Goal: Transaction & Acquisition: Obtain resource

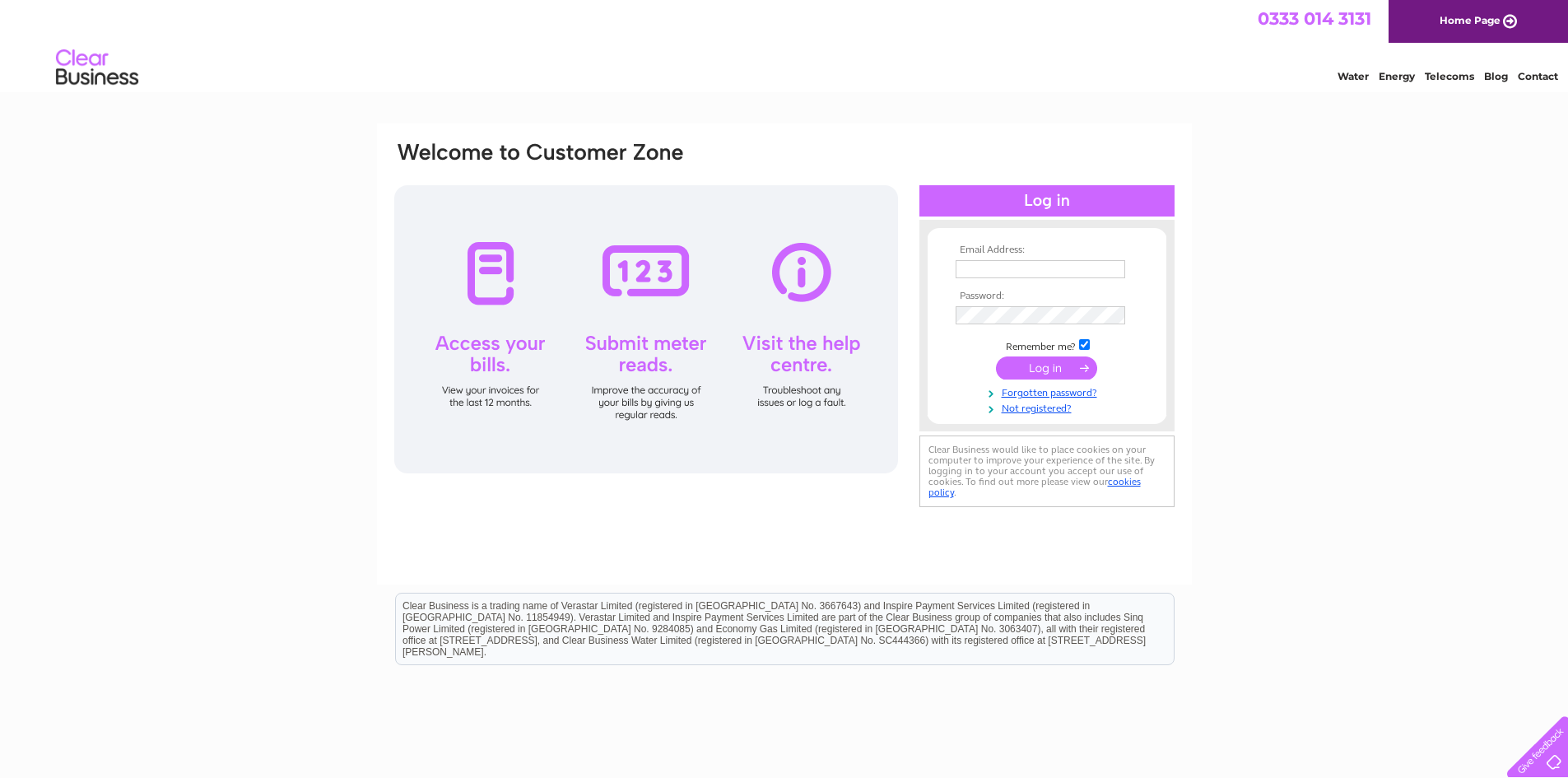
type input "andrew@morarhotel.co.uk"
click at [1042, 298] on th "Password:" at bounding box center [1046, 296] width 191 height 11
click at [1044, 280] on td "andrew@morarhotel.co.uk" at bounding box center [1046, 268] width 191 height 26
click at [1041, 266] on input "andrew@morarhotel.co.uk" at bounding box center [1040, 269] width 170 height 18
click at [1041, 266] on input "andrew@morarhotel.co.uk" at bounding box center [1041, 270] width 171 height 20
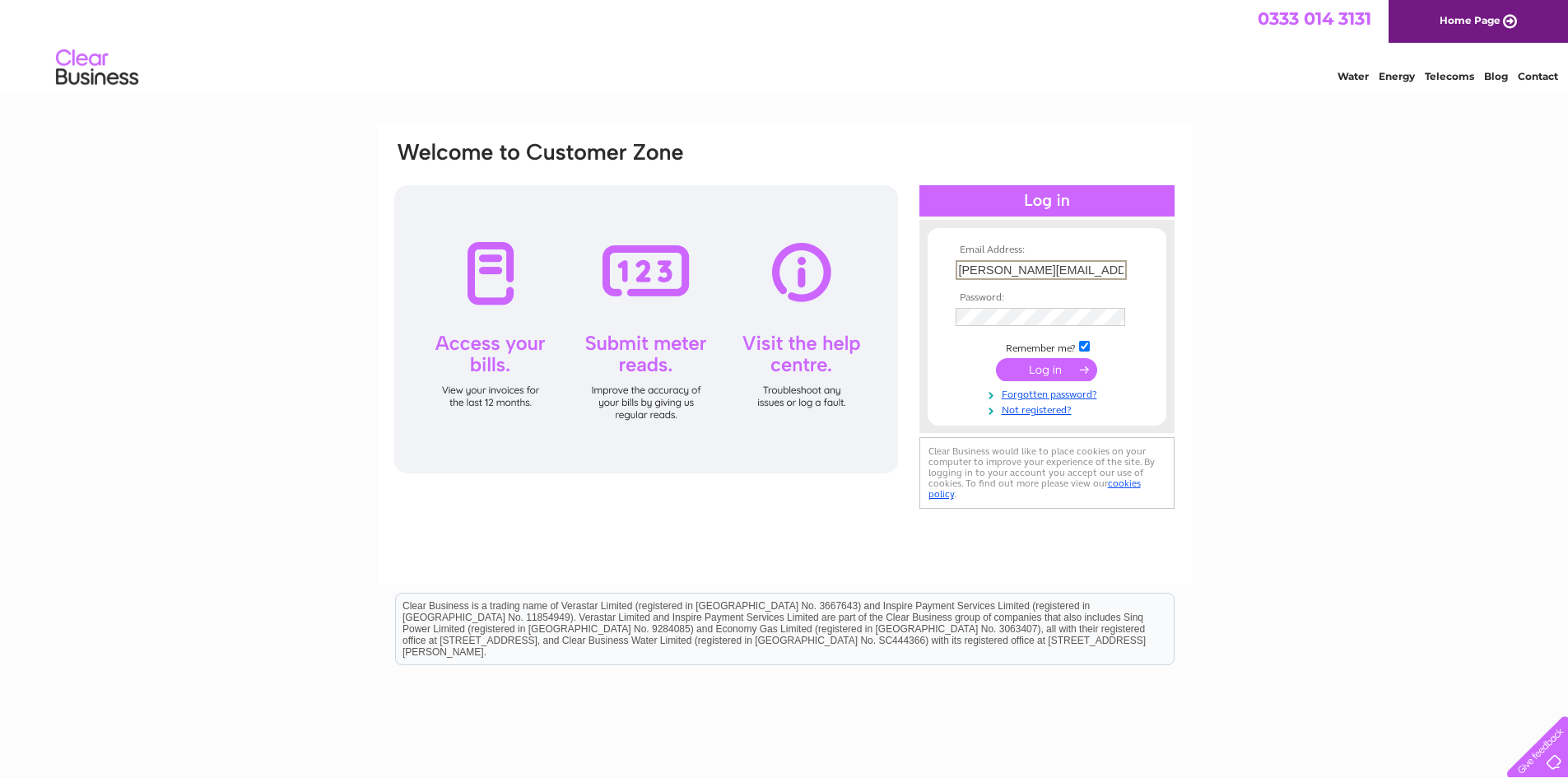
click at [1041, 266] on input "andrew@morarhotel.co.uk" at bounding box center [1041, 270] width 171 height 20
drag, startPoint x: 1176, startPoint y: 217, endPoint x: 1156, endPoint y: 235, distance: 26.9
click at [1176, 217] on div "Email Address: andrew@morarhotel.co.uk Password:" at bounding box center [784, 354] width 815 height 461
click at [1049, 372] on input "submit" at bounding box center [1047, 368] width 102 height 23
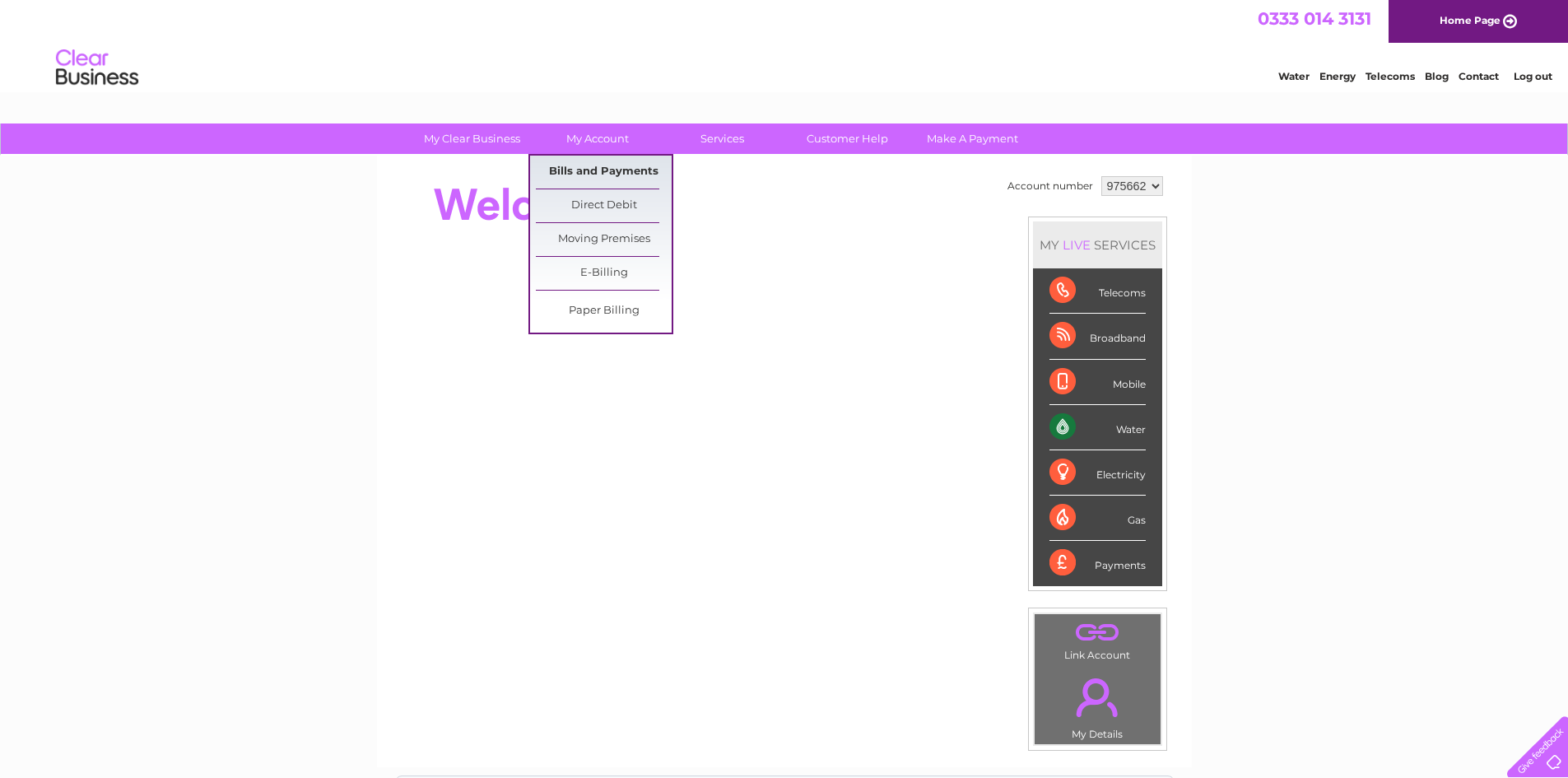
click at [599, 179] on link "Bills and Payments" at bounding box center [603, 172] width 136 height 33
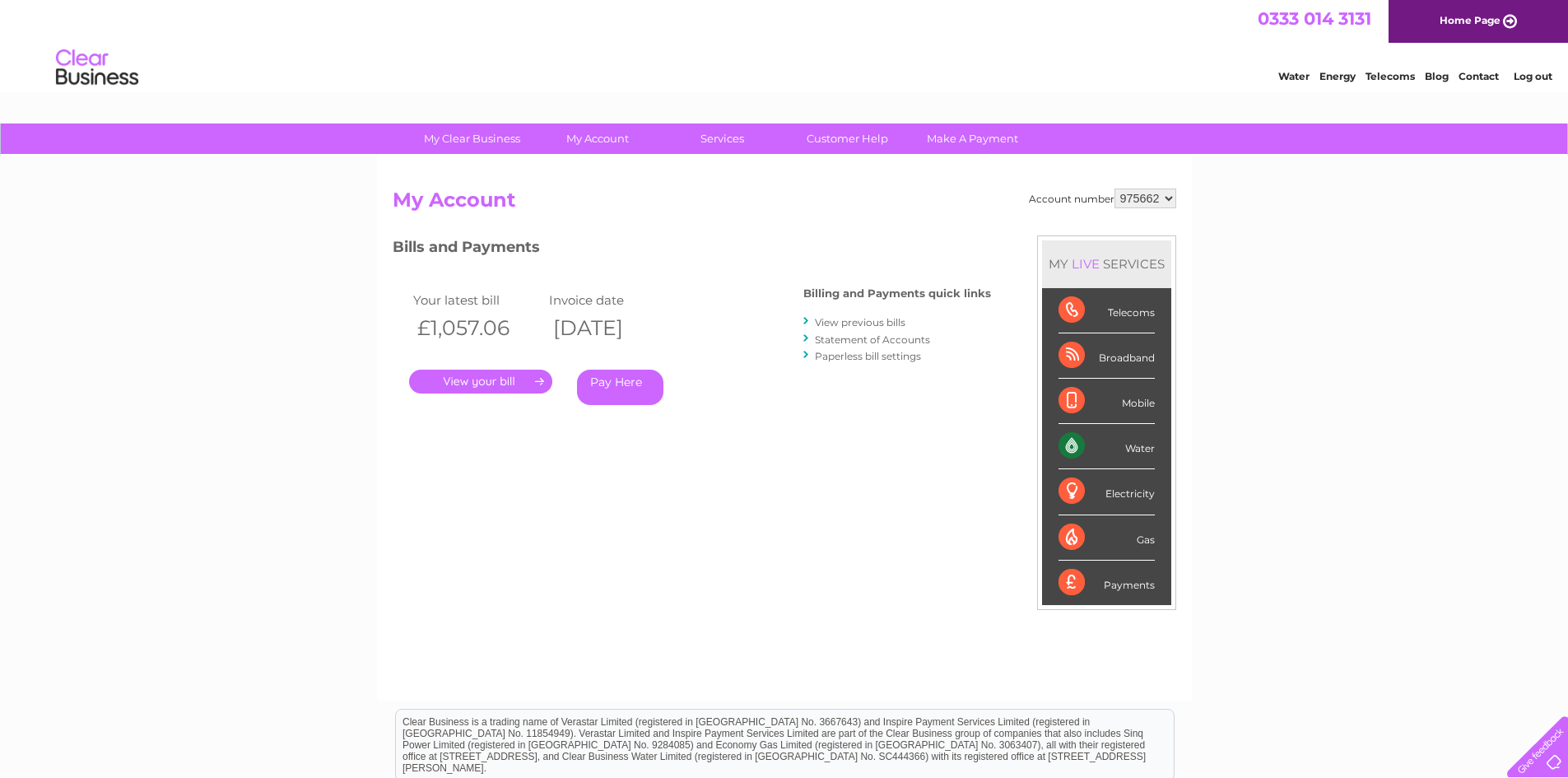
click at [1522, 70] on link "Log out" at bounding box center [1533, 76] width 38 height 12
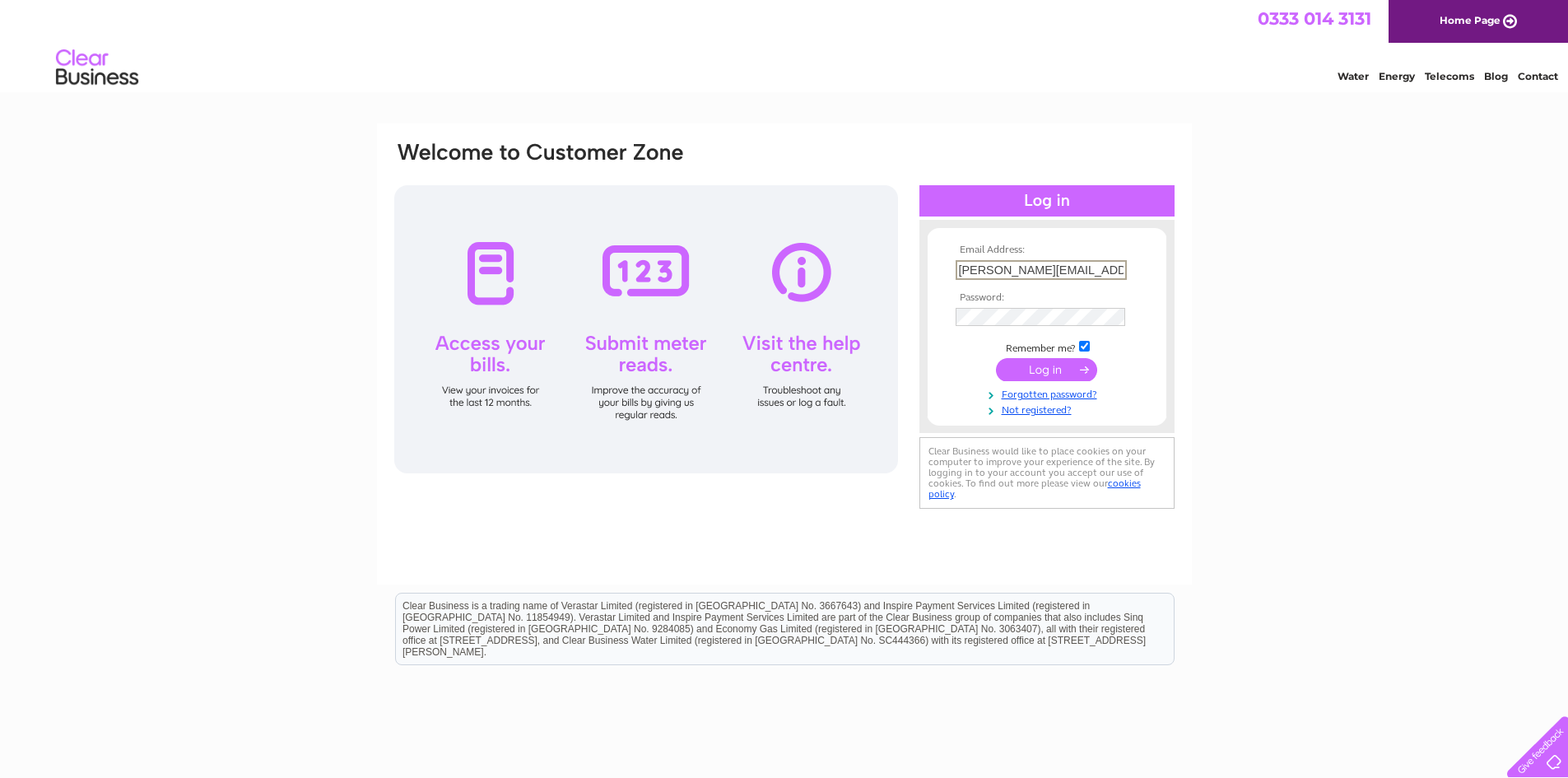
click at [1014, 266] on input "andrew@morarhotel.co.uk" at bounding box center [1041, 270] width 171 height 20
type input "paul@morarhotel.co.uk"
click at [1246, 313] on div "Email Address: paul@morarhotel.co.uk Password: Forgotten password?" at bounding box center [784, 494] width 1568 height 743
click at [1057, 366] on input "submit" at bounding box center [1047, 368] width 102 height 23
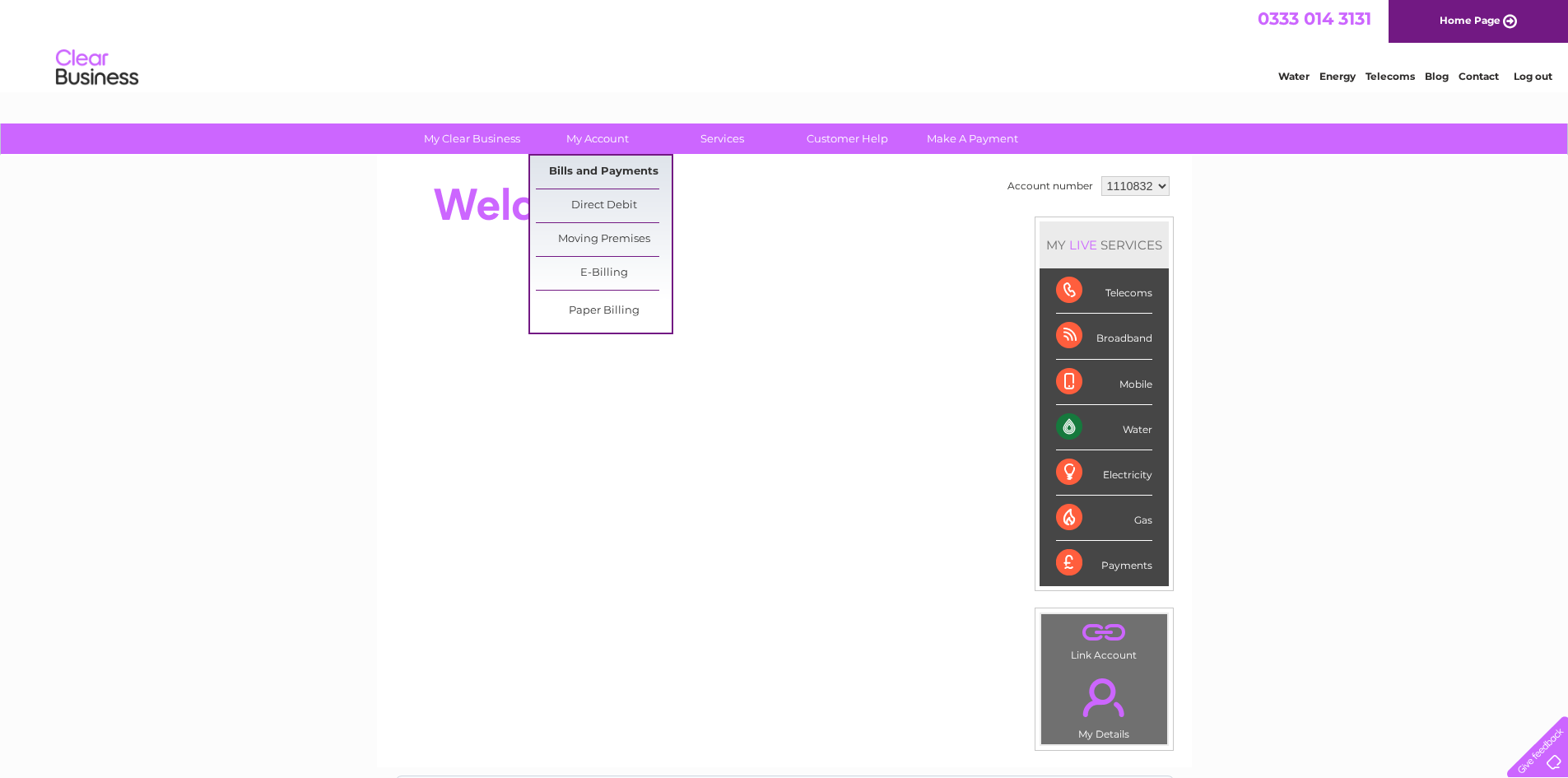
click at [585, 170] on link "Bills and Payments" at bounding box center [603, 172] width 136 height 33
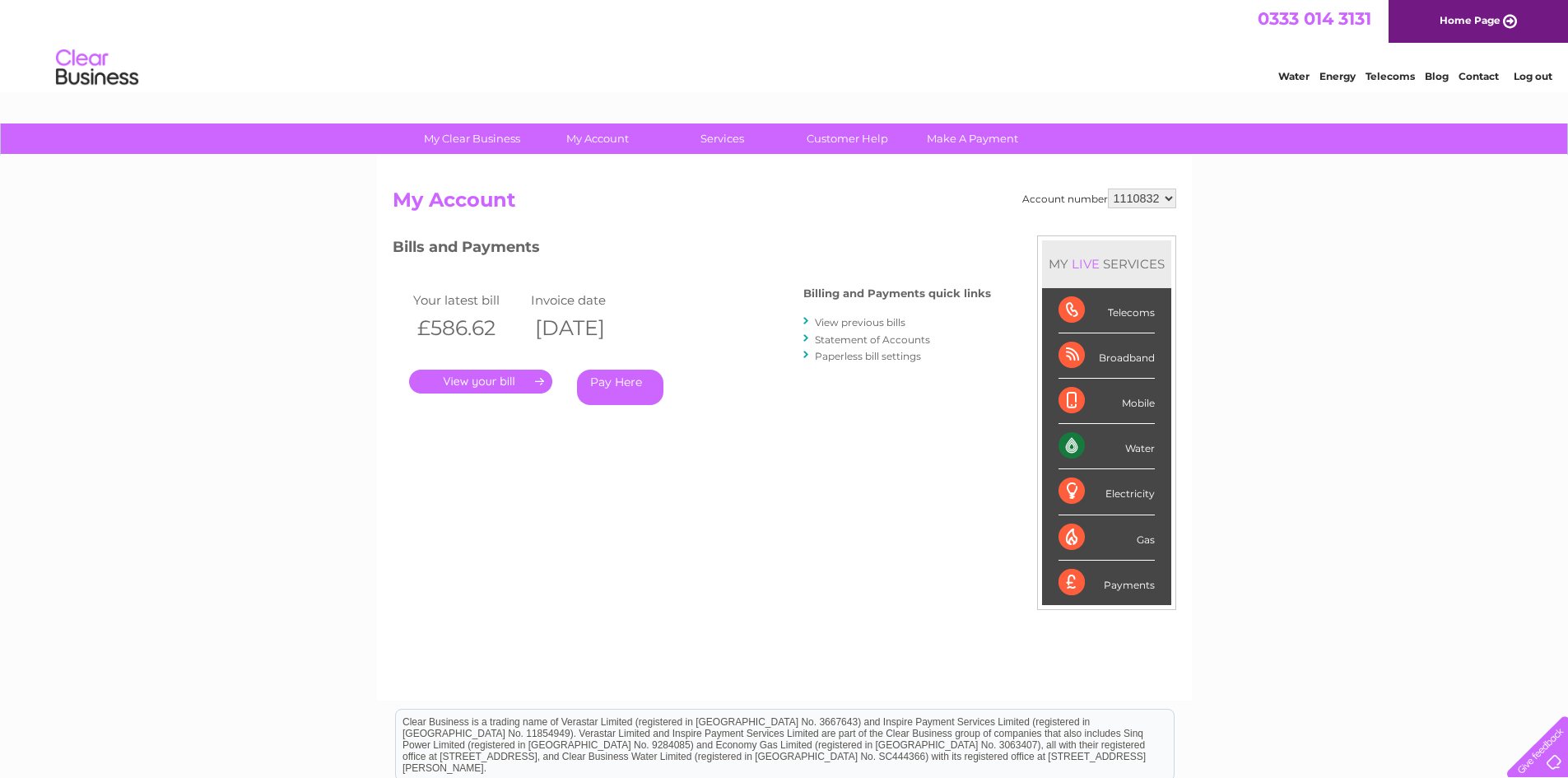
click at [456, 375] on link "." at bounding box center [481, 381] width 144 height 24
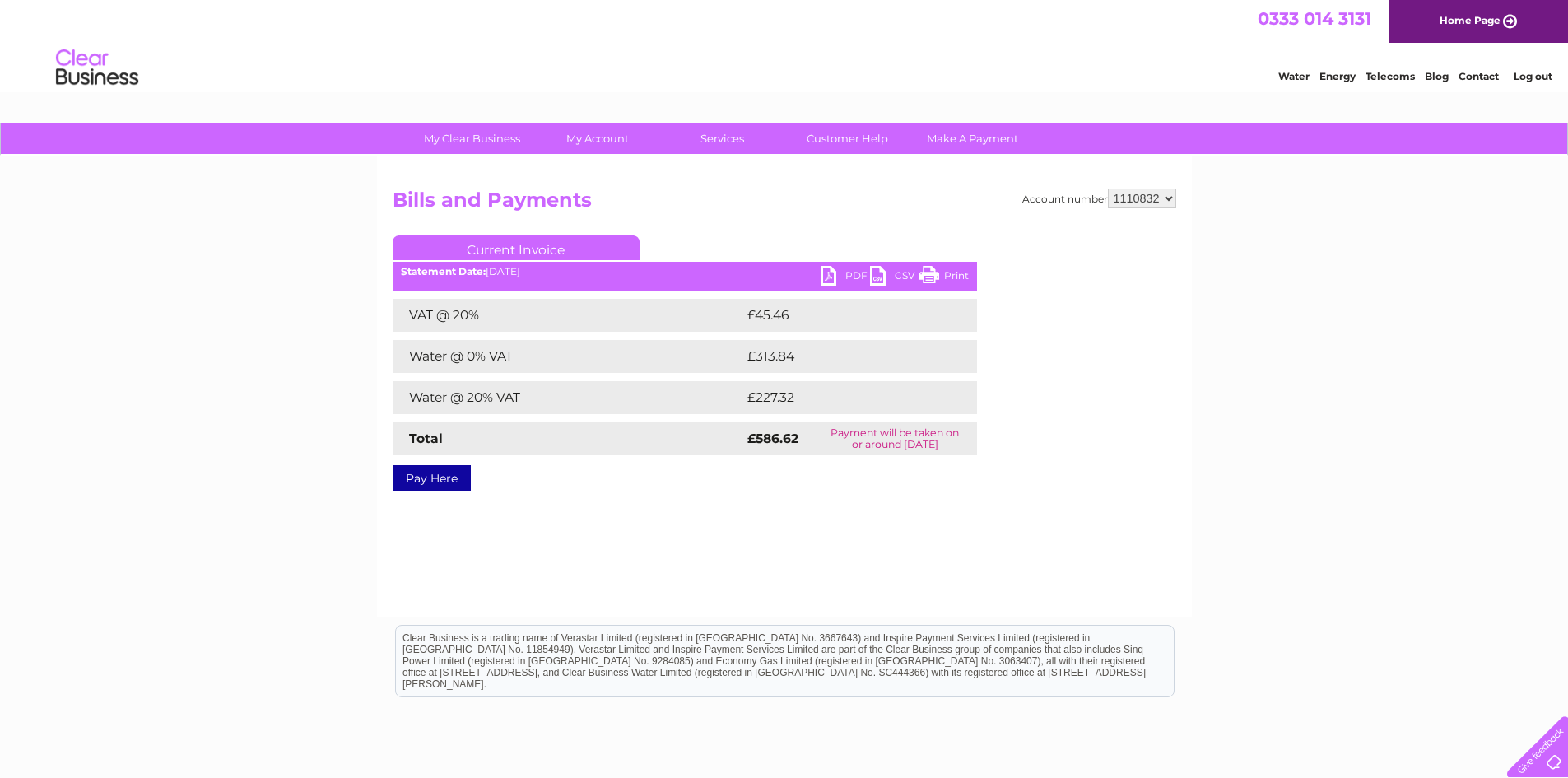
click at [835, 269] on link "PDF" at bounding box center [846, 278] width 50 height 24
